Goal: Transaction & Acquisition: Book appointment/travel/reservation

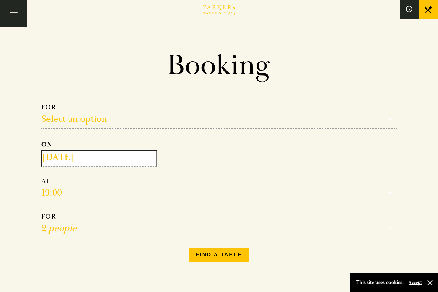
select select "134868"
select select "4"
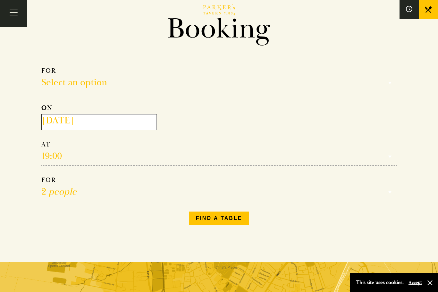
click at [105, 82] on select "Select an option Lunch Dinner Afternoon Tea" at bounding box center [218, 79] width 355 height 25
select select "134868"
click at [121, 123] on input "[DATE]" at bounding box center [99, 122] width 116 height 16
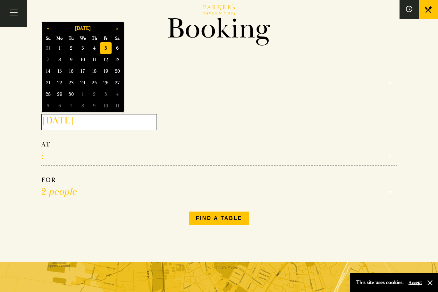
click at [108, 46] on span "5" at bounding box center [106, 48] width 12 height 12
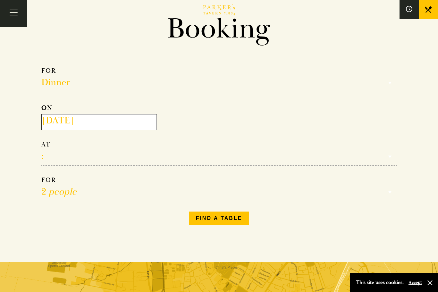
click at [107, 163] on select "17:00 18:00 18:30 19:00 19:30 20:00 20:30 21:00 21:30" at bounding box center [218, 152] width 355 height 25
select select "20:30"
click at [126, 197] on select "1 person 2 people 3 people 4 people 5 people 6 people 7 people 8 people 9 peopl…" at bounding box center [218, 188] width 355 height 25
select select "5"
click at [228, 221] on button "Find a table" at bounding box center [219, 218] width 61 height 13
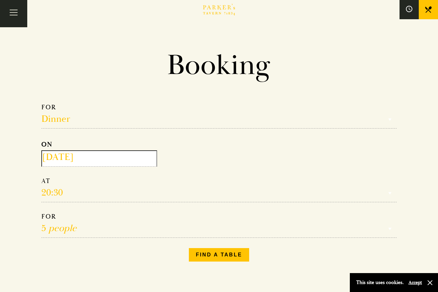
click at [430, 12] on icon at bounding box center [428, 9] width 6 height 6
